Goal: Go to known website: Access a specific website the user already knows

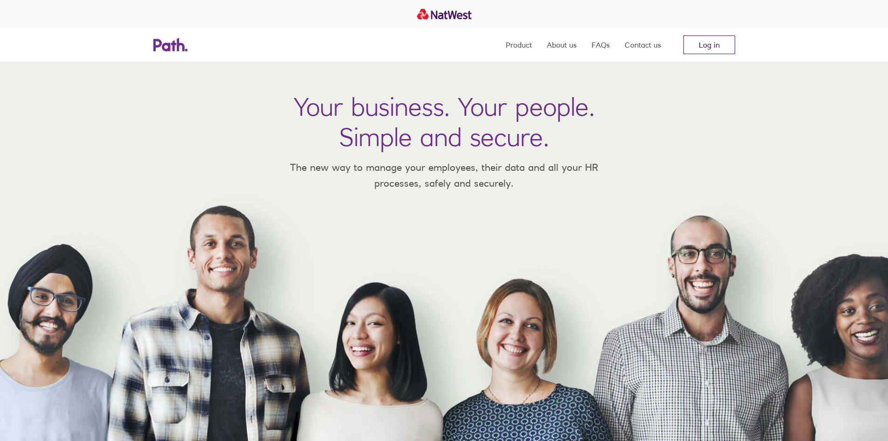
click at [703, 41] on link "Log in" at bounding box center [710, 44] width 52 height 19
